Goal: Information Seeking & Learning: Learn about a topic

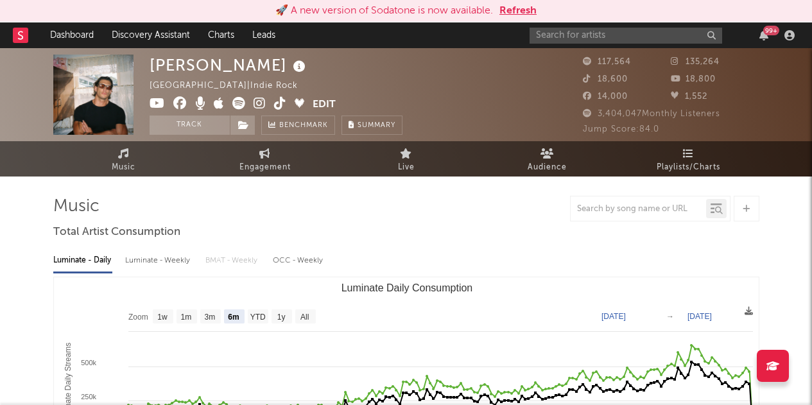
select select "6m"
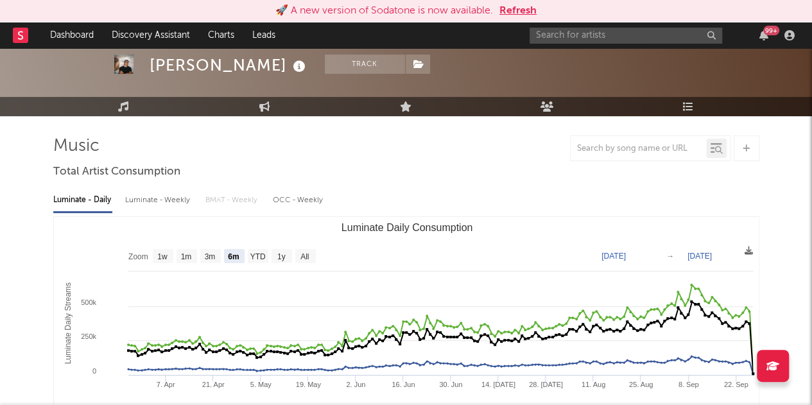
scroll to position [62, 0]
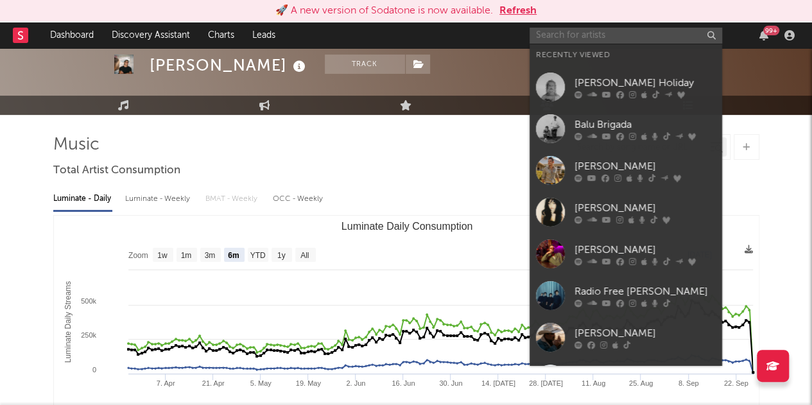
click at [572, 34] on input "text" at bounding box center [625, 36] width 192 height 16
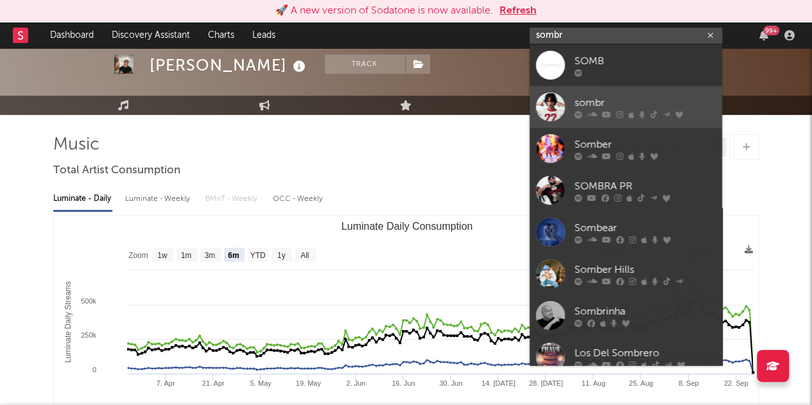
type input "sombr"
click at [580, 99] on div "sombr" at bounding box center [644, 102] width 141 height 15
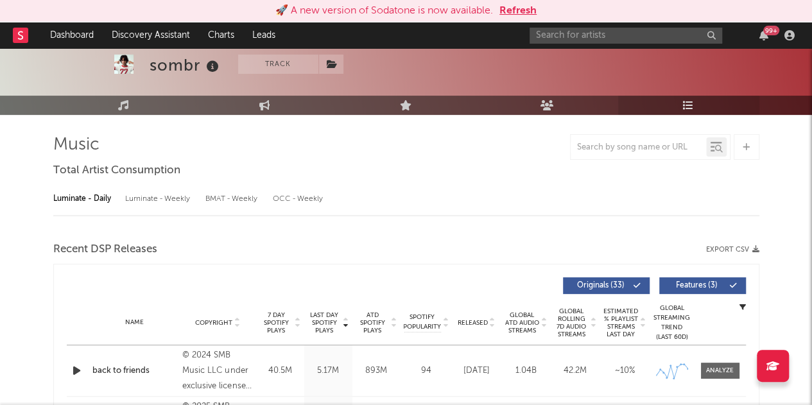
select select "6m"
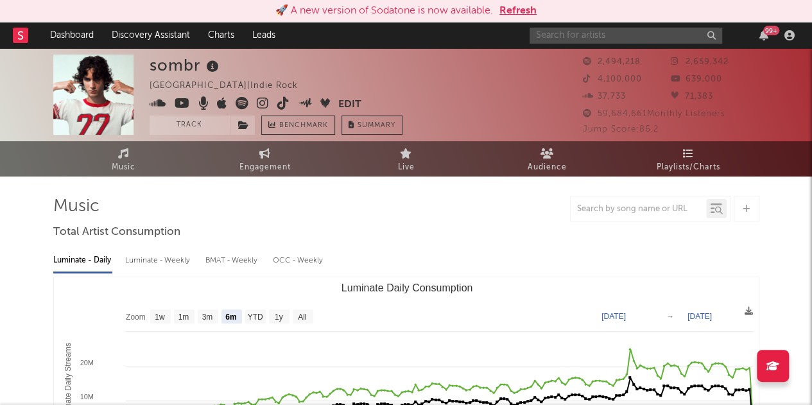
click at [603, 37] on input "text" at bounding box center [625, 36] width 192 height 16
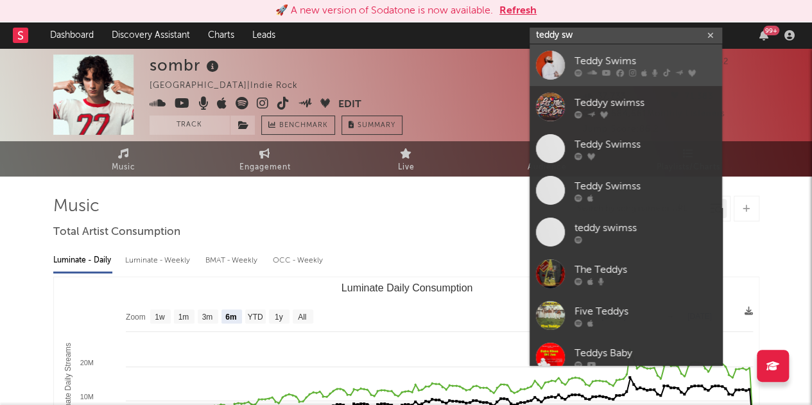
type input "teddy sw"
click at [593, 62] on div "Teddy Swims" at bounding box center [644, 60] width 141 height 15
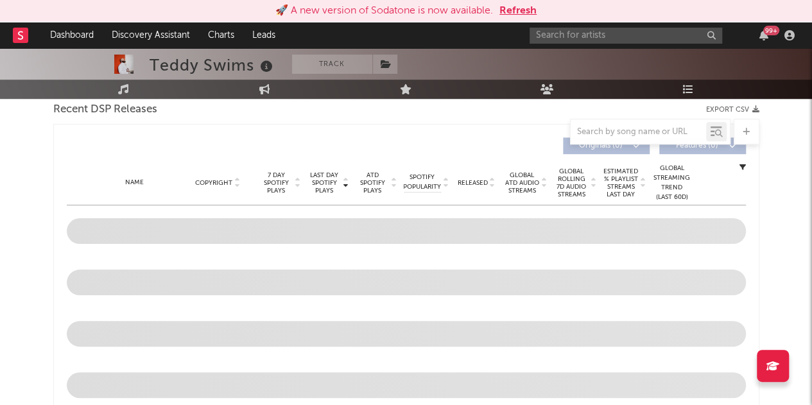
select select "6m"
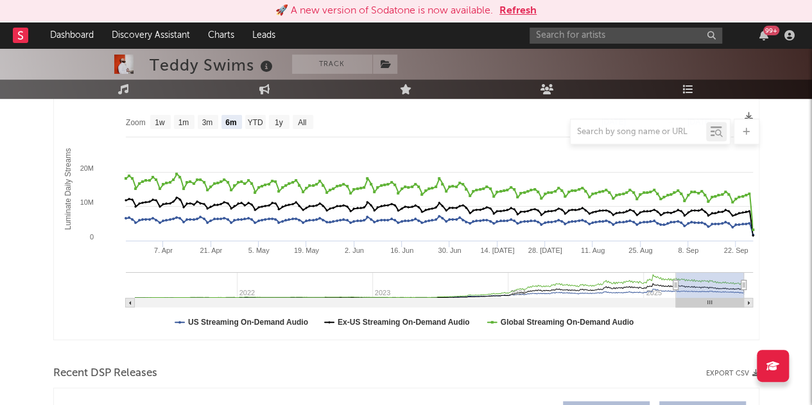
scroll to position [189, 0]
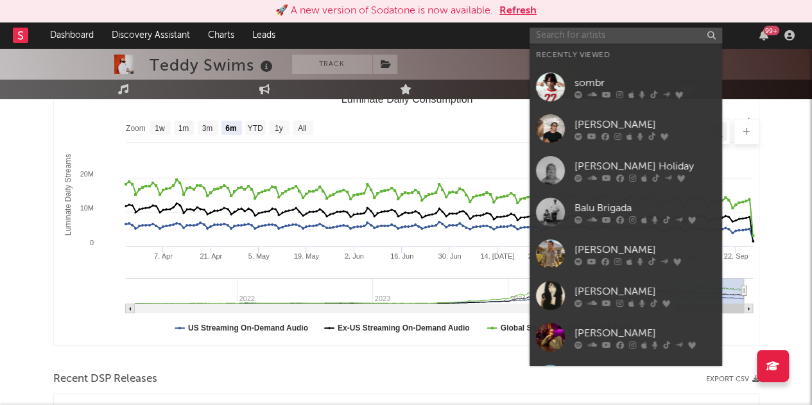
click at [595, 42] on input "text" at bounding box center [625, 36] width 192 height 16
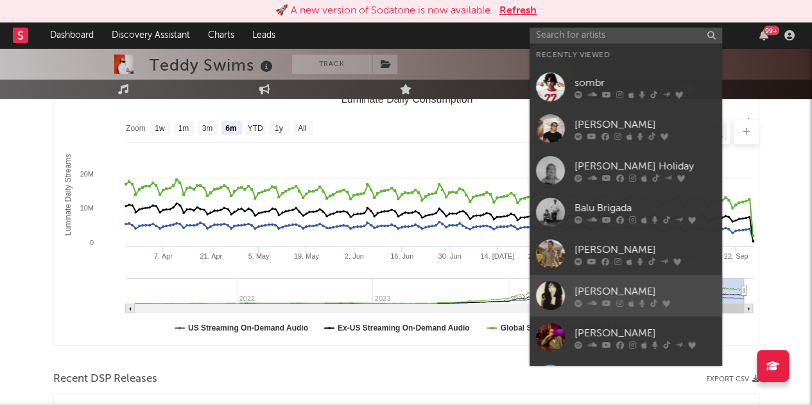
click at [613, 289] on div "[PERSON_NAME]" at bounding box center [644, 291] width 141 height 15
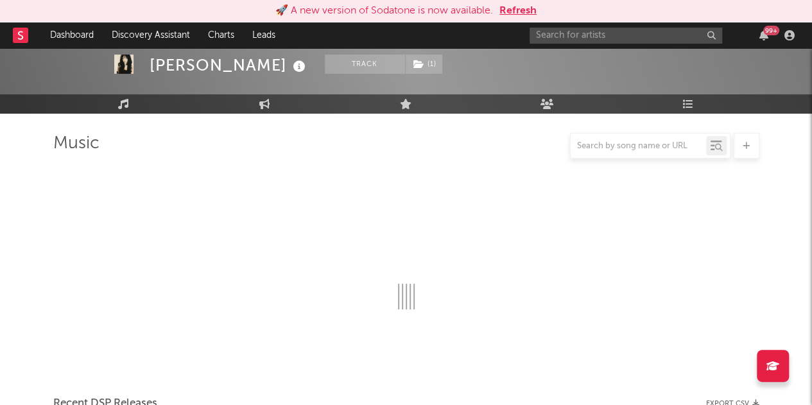
scroll to position [189, 0]
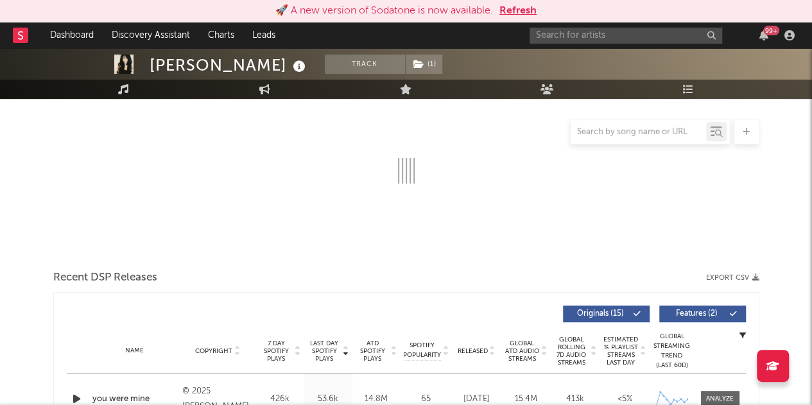
select select "6m"
